Goal: Transaction & Acquisition: Purchase product/service

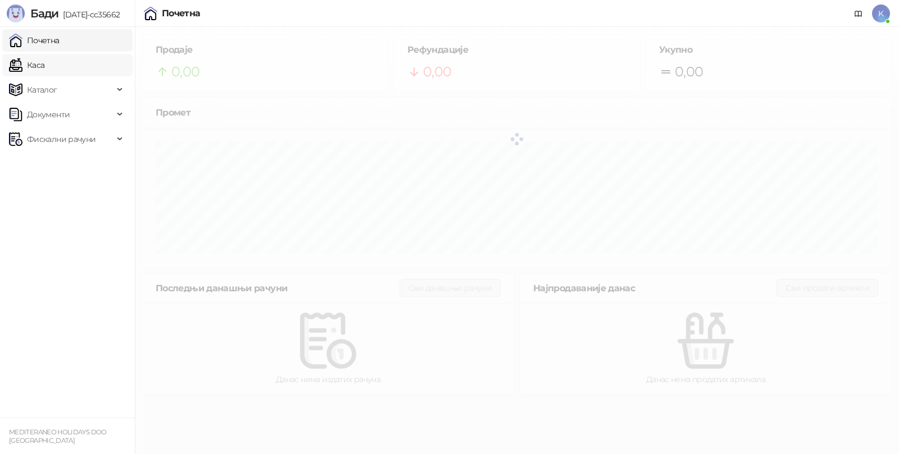
click at [43, 63] on link "Каса" at bounding box center [26, 65] width 35 height 22
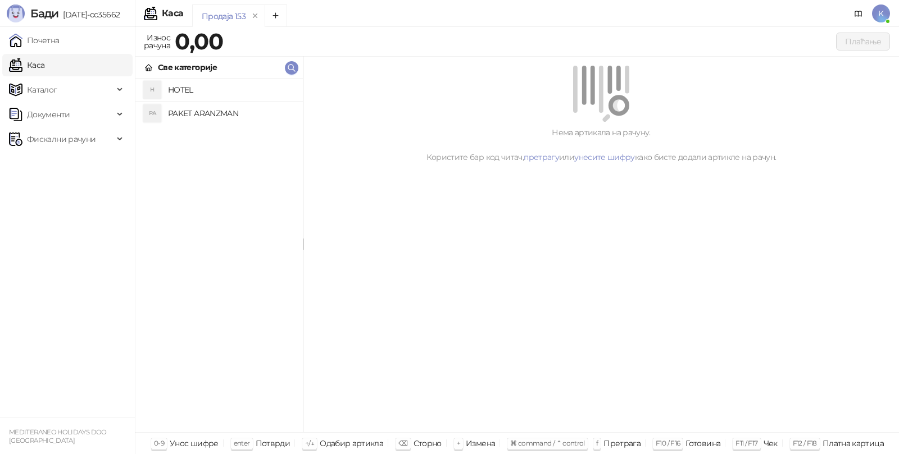
click at [188, 111] on h4 "PAKET ARANZMAN" at bounding box center [231, 113] width 126 height 18
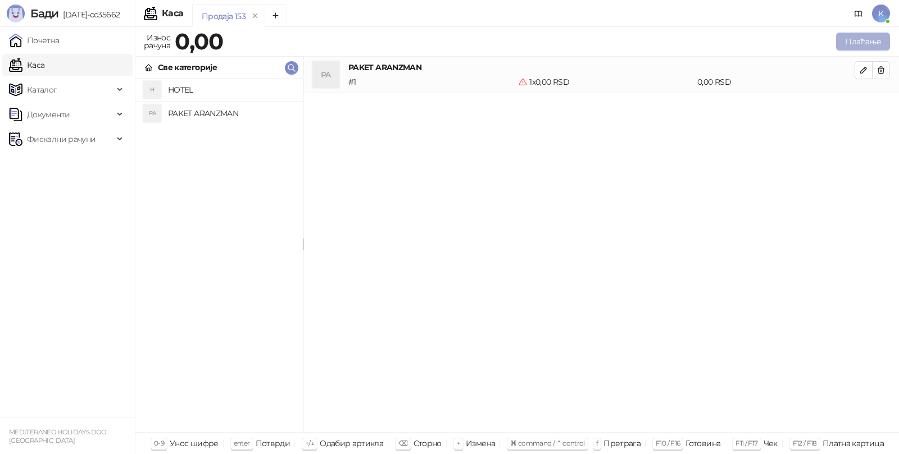
click at [860, 38] on button "Плаћање" at bounding box center [863, 42] width 54 height 18
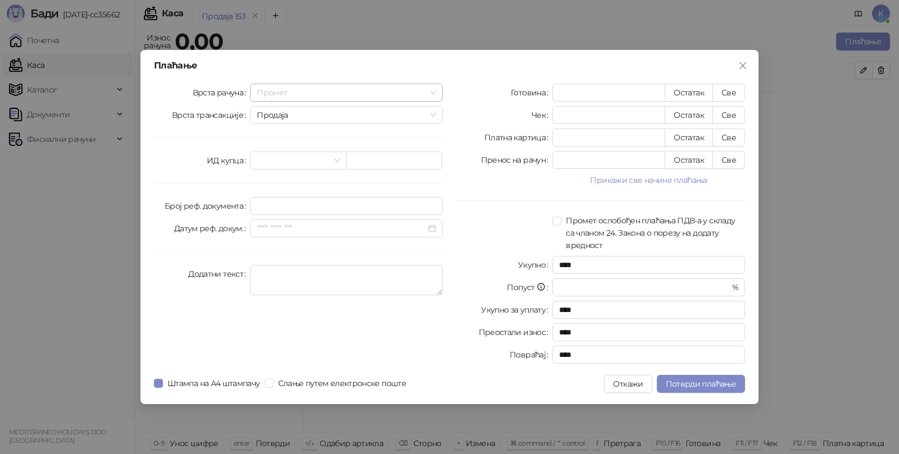
click at [285, 95] on span "Промет" at bounding box center [346, 92] width 179 height 17
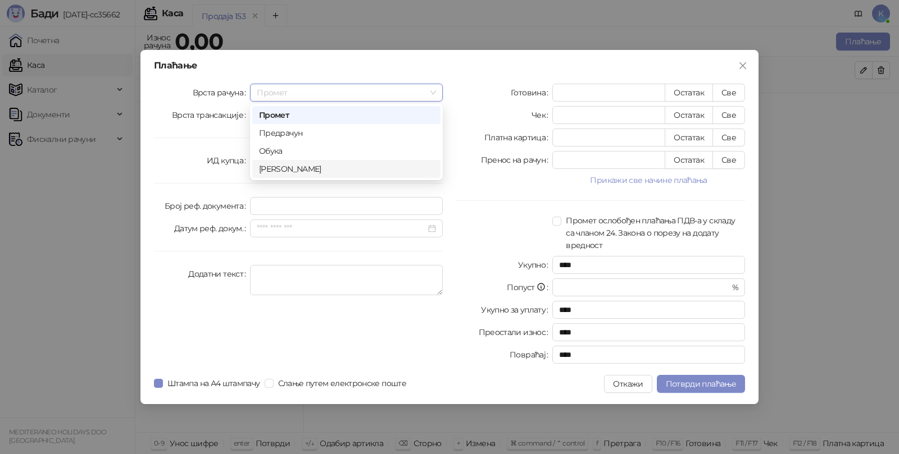
click at [274, 163] on div "[PERSON_NAME]" at bounding box center [346, 169] width 175 height 12
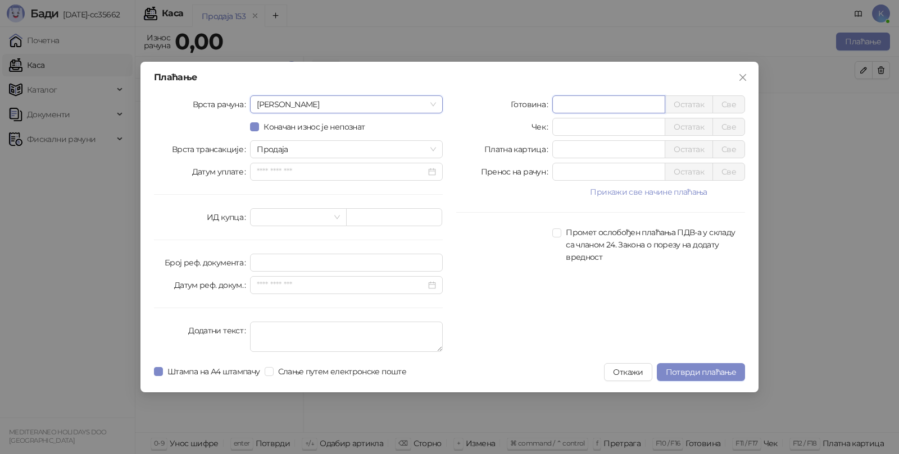
click at [568, 107] on input "*" at bounding box center [609, 104] width 112 height 17
type input "******"
click at [297, 322] on textarea "Додатни текст" at bounding box center [346, 337] width 193 height 30
type textarea "*********"
click at [681, 374] on span "Потврди плаћање" at bounding box center [701, 372] width 70 height 10
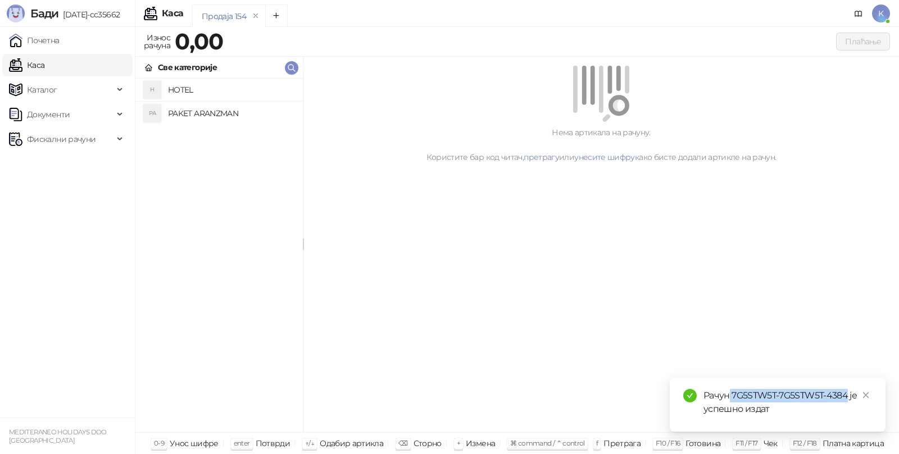
drag, startPoint x: 730, startPoint y: 396, endPoint x: 848, endPoint y: 391, distance: 118.0
click at [848, 391] on div "Рачун 7G5STW5T-7G5STW5T-4384 је успешно издат" at bounding box center [787, 402] width 168 height 27
copy div "7G5STW5T-7G5STW5T-4384"
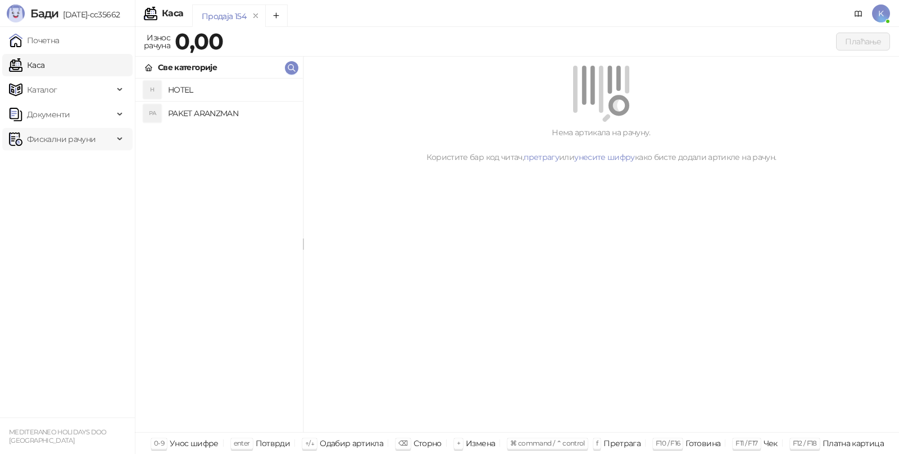
click at [53, 135] on span "Фискални рачуни" at bounding box center [61, 139] width 69 height 22
click at [71, 163] on link "Издати рачуни" at bounding box center [50, 164] width 75 height 22
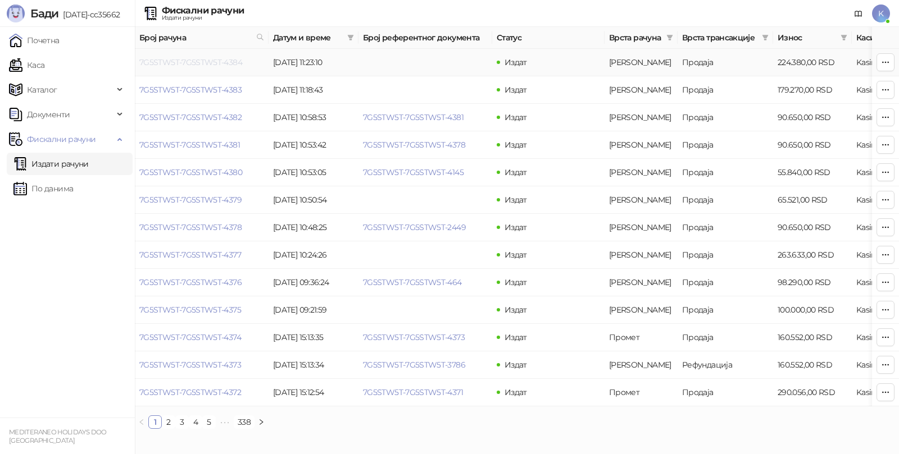
click at [183, 61] on link "7G5STW5T-7G5STW5T-4384" at bounding box center [190, 62] width 103 height 10
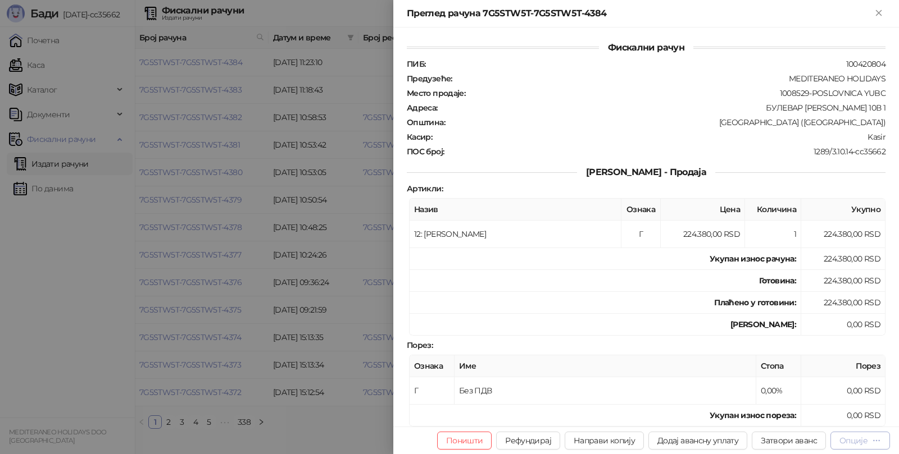
click at [866, 440] on div "Опције" at bounding box center [853, 441] width 28 height 10
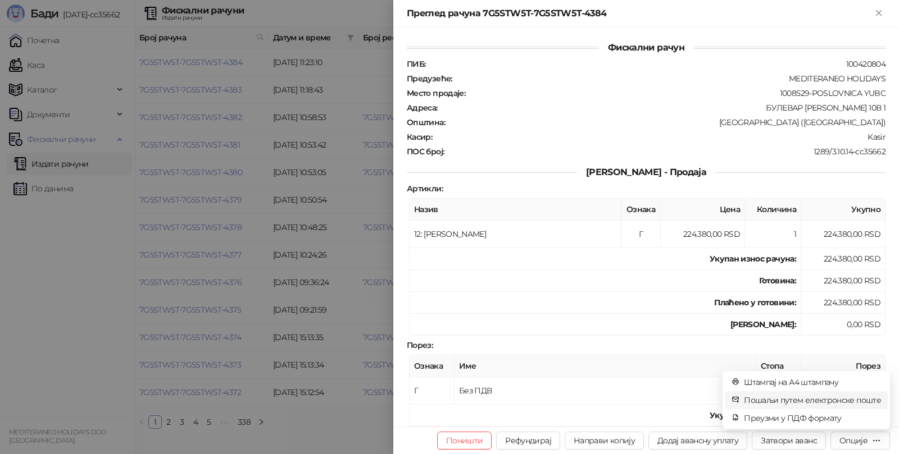
click at [833, 395] on span "Пошаљи путем електронске поште" at bounding box center [812, 400] width 137 height 12
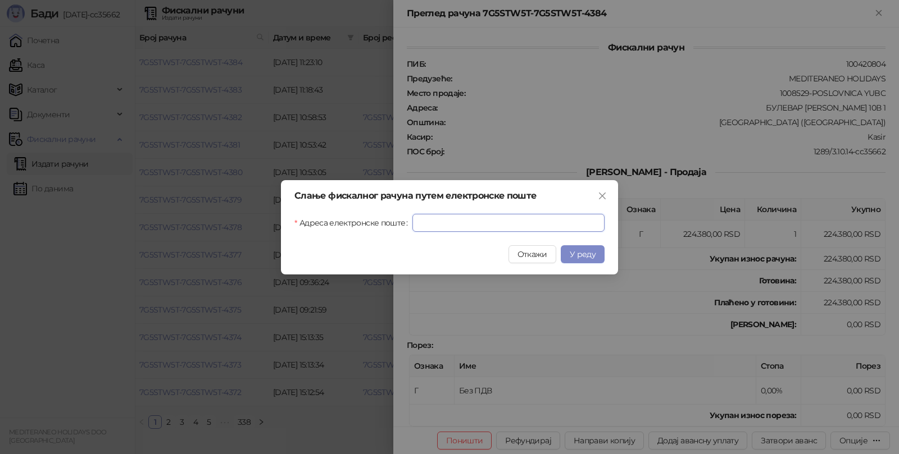
click at [565, 220] on input "Адреса електронске поште" at bounding box center [508, 223] width 192 height 18
paste input "**********"
click at [590, 251] on span "У реду" at bounding box center [583, 254] width 26 height 10
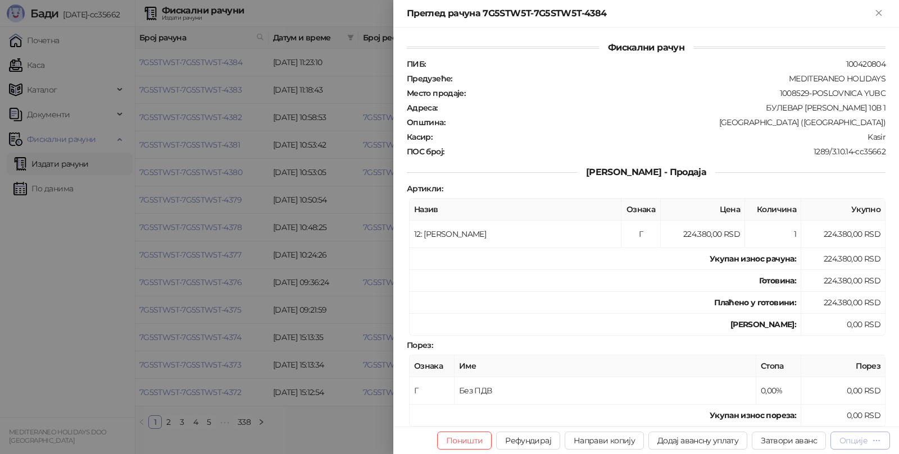
click at [875, 443] on icon "button" at bounding box center [876, 440] width 9 height 9
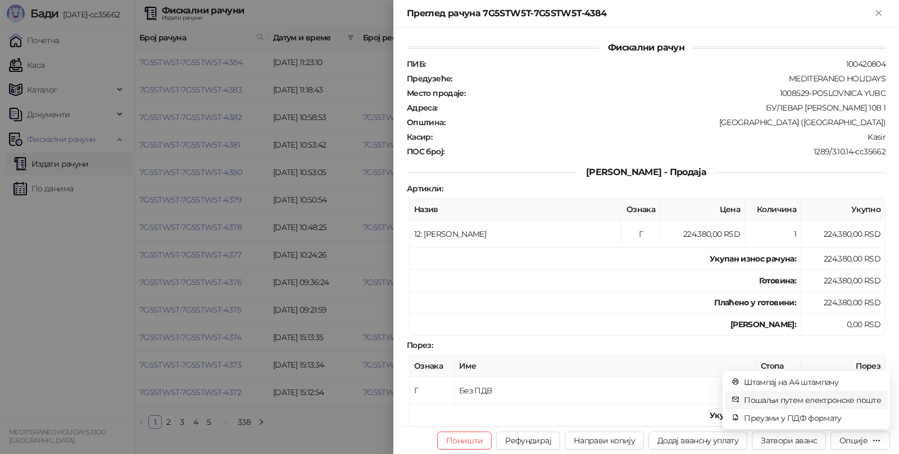
click at [803, 399] on span "Пошаљи путем електронске поште" at bounding box center [812, 400] width 137 height 12
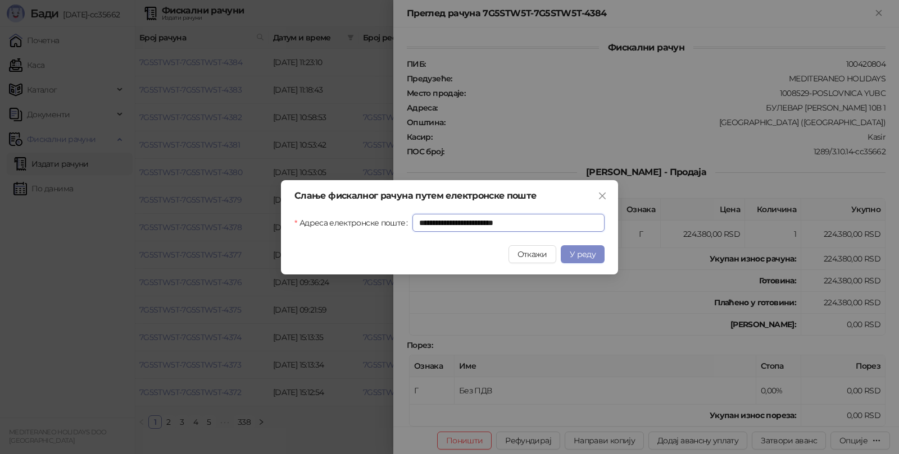
drag, startPoint x: 557, startPoint y: 225, endPoint x: 358, endPoint y: 208, distance: 199.0
click at [358, 208] on div "**********" at bounding box center [449, 227] width 337 height 94
paste input "text"
type input "**********"
click at [587, 248] on button "У реду" at bounding box center [583, 254] width 44 height 18
